Goal: Task Accomplishment & Management: Manage account settings

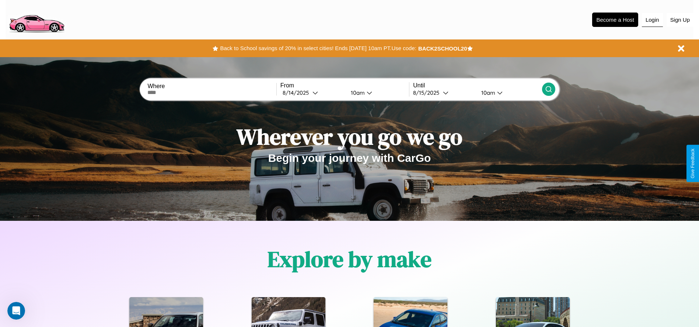
click at [652, 20] on button "Login" at bounding box center [651, 20] width 21 height 14
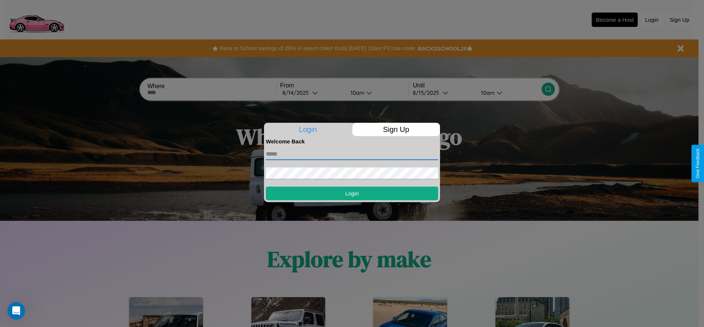
click at [352, 154] on input "text" at bounding box center [352, 154] width 172 height 12
type input "**********"
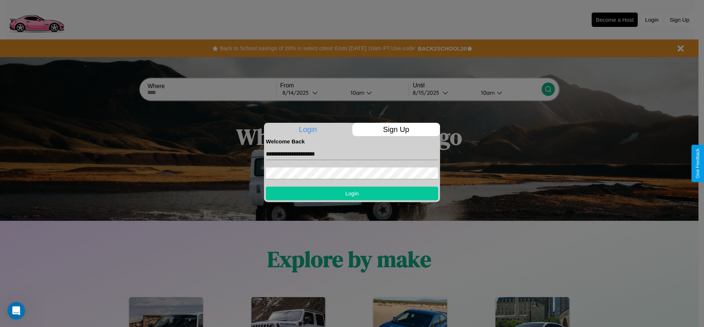
click at [352, 193] on button "Login" at bounding box center [352, 193] width 172 height 14
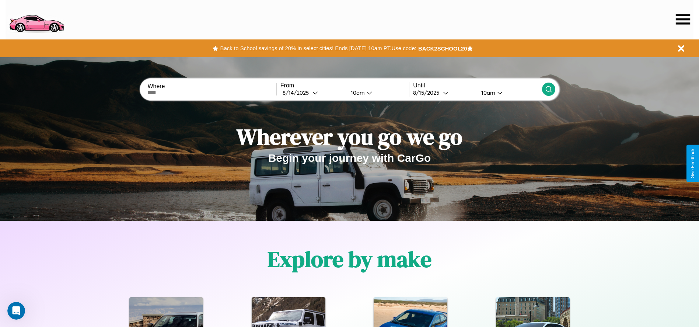
click at [682, 19] on icon at bounding box center [682, 19] width 14 height 10
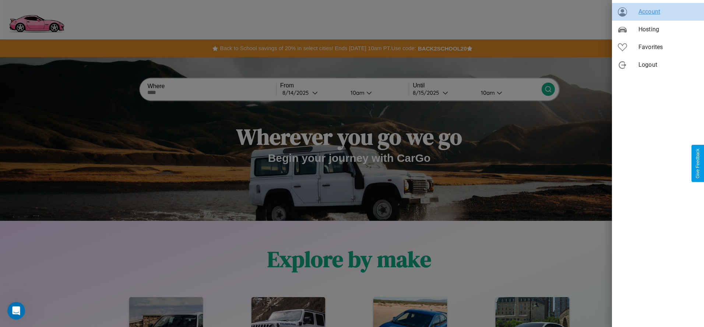
click at [658, 12] on span "Account" at bounding box center [669, 11] width 60 height 9
